Goal: Transaction & Acquisition: Purchase product/service

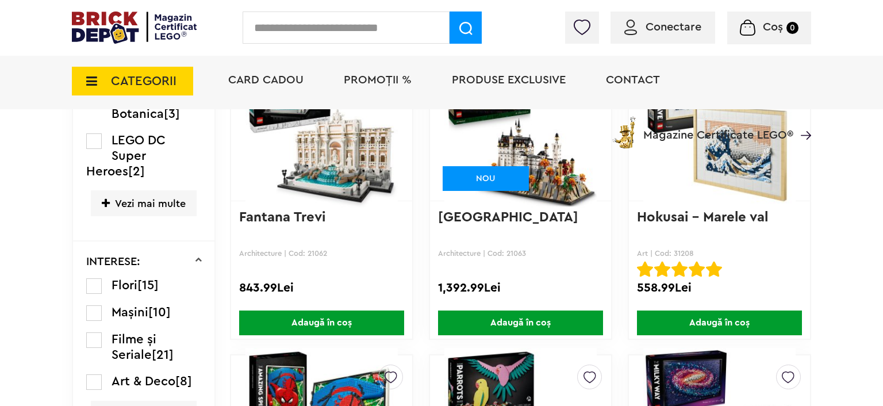
scroll to position [971, 0]
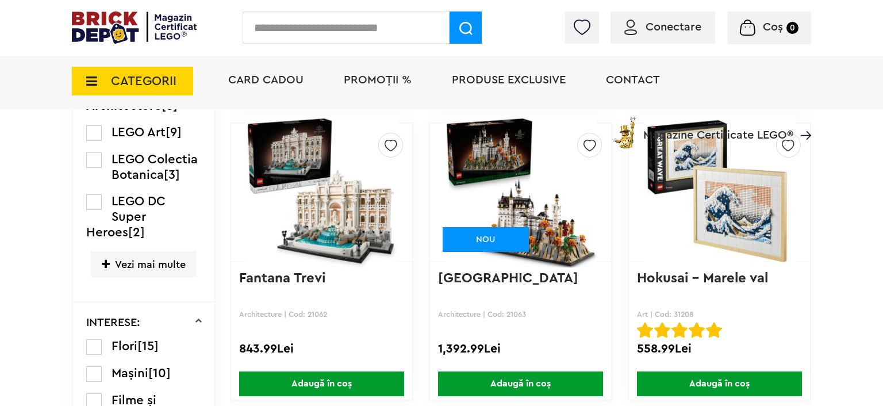
click at [527, 218] on img at bounding box center [520, 192] width 152 height 161
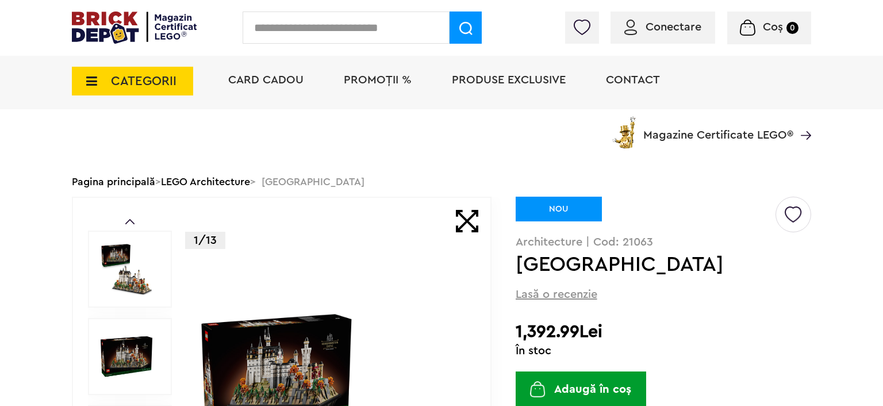
scroll to position [121, 0]
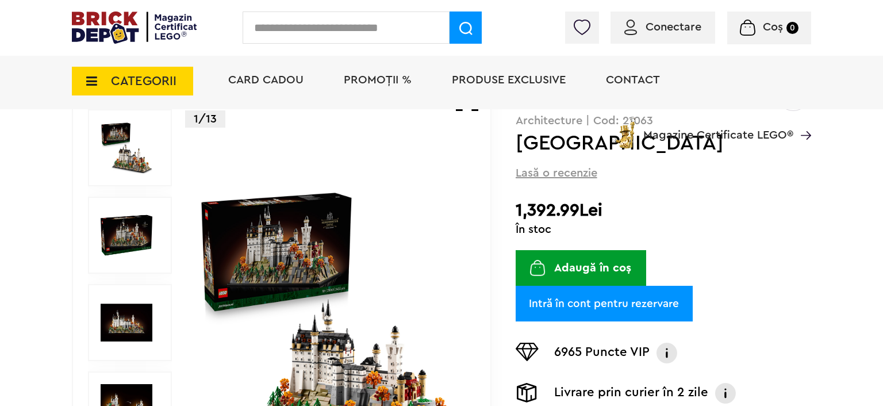
click at [277, 251] on img at bounding box center [331, 323] width 269 height 269
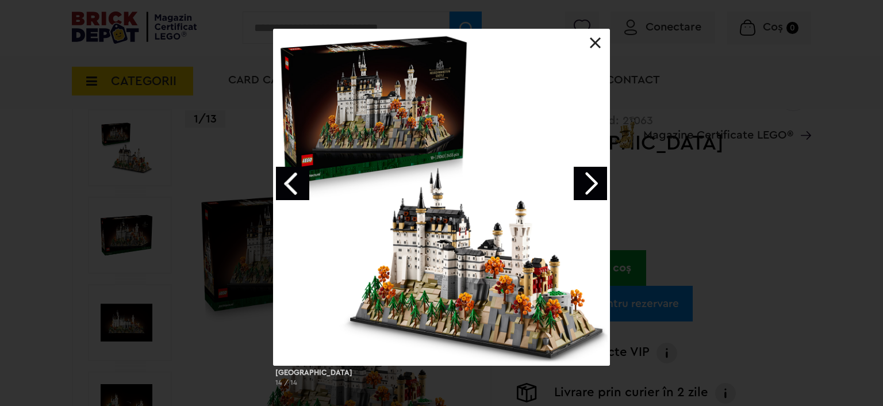
click at [512, 282] on div at bounding box center [441, 197] width 337 height 337
click at [492, 304] on div at bounding box center [441, 197] width 337 height 337
click at [597, 43] on link at bounding box center [595, 42] width 11 height 11
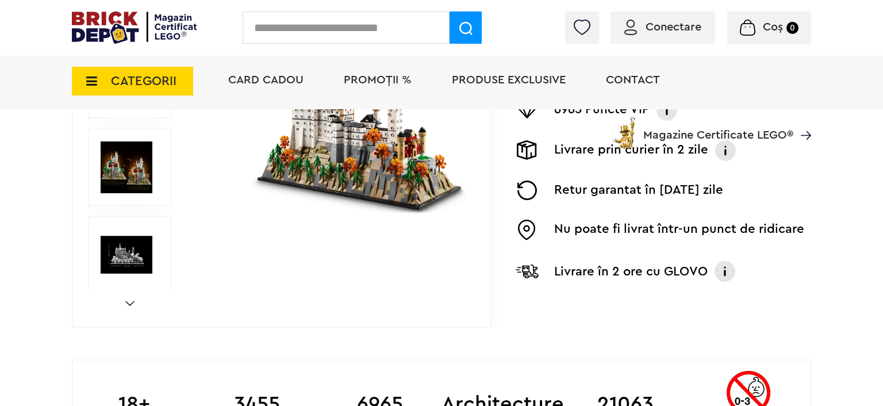
scroll to position [304, 0]
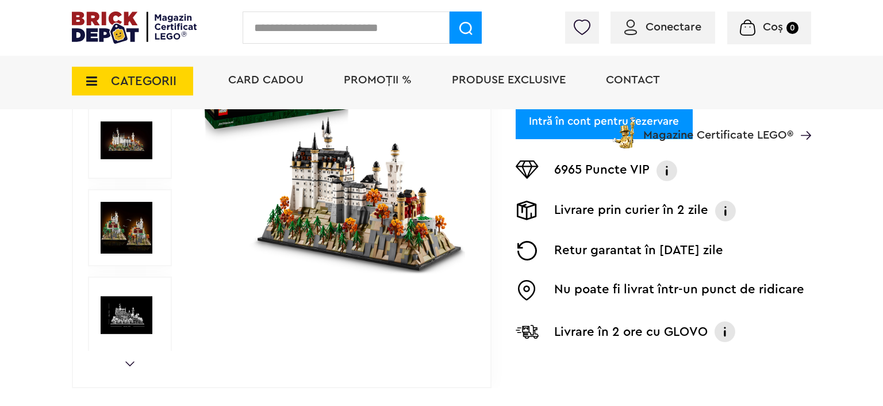
click at [670, 33] on span "Conectare" at bounding box center [674, 26] width 56 height 11
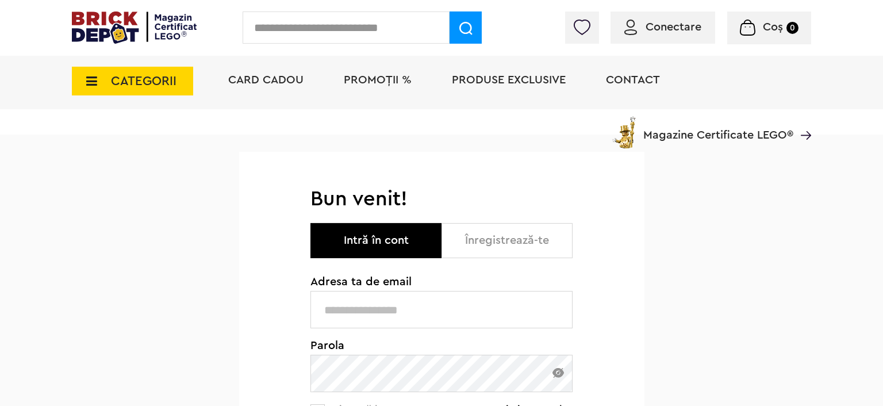
scroll to position [60, 0]
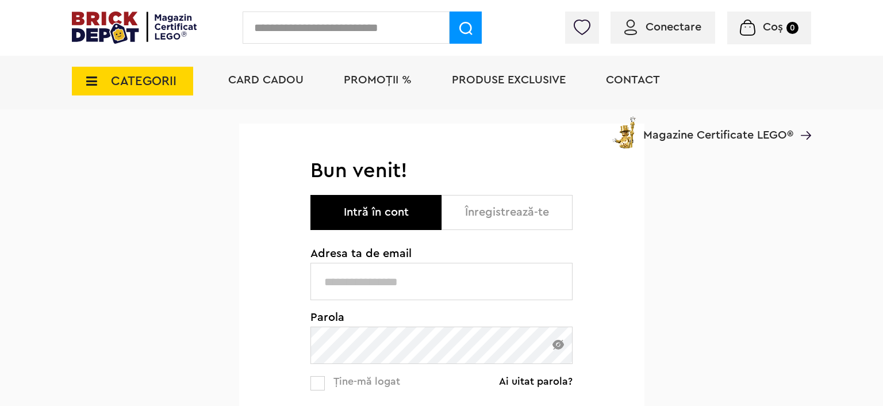
click at [421, 289] on input "text" at bounding box center [441, 281] width 262 height 37
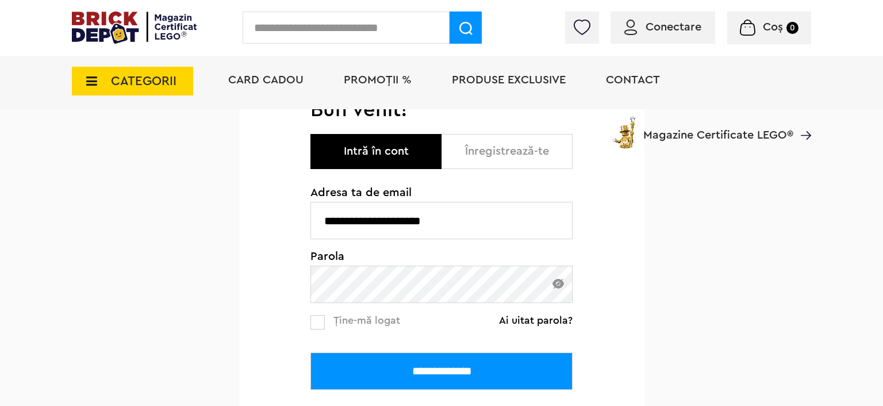
type input "**********"
click at [454, 356] on input "**********" at bounding box center [441, 370] width 262 height 37
